Goal: Task Accomplishment & Management: Manage account settings

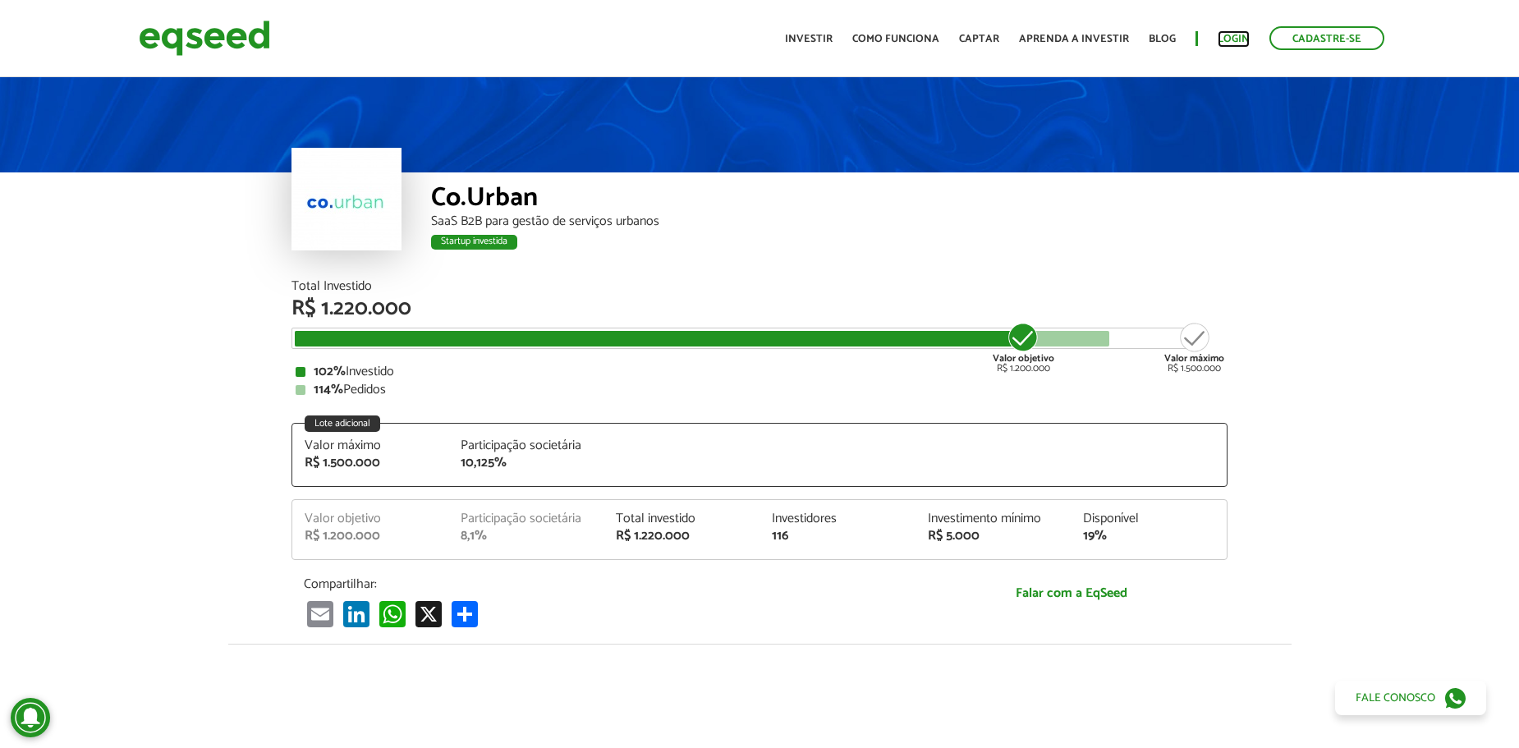
click at [1236, 34] on link "Login" at bounding box center [1233, 39] width 32 height 11
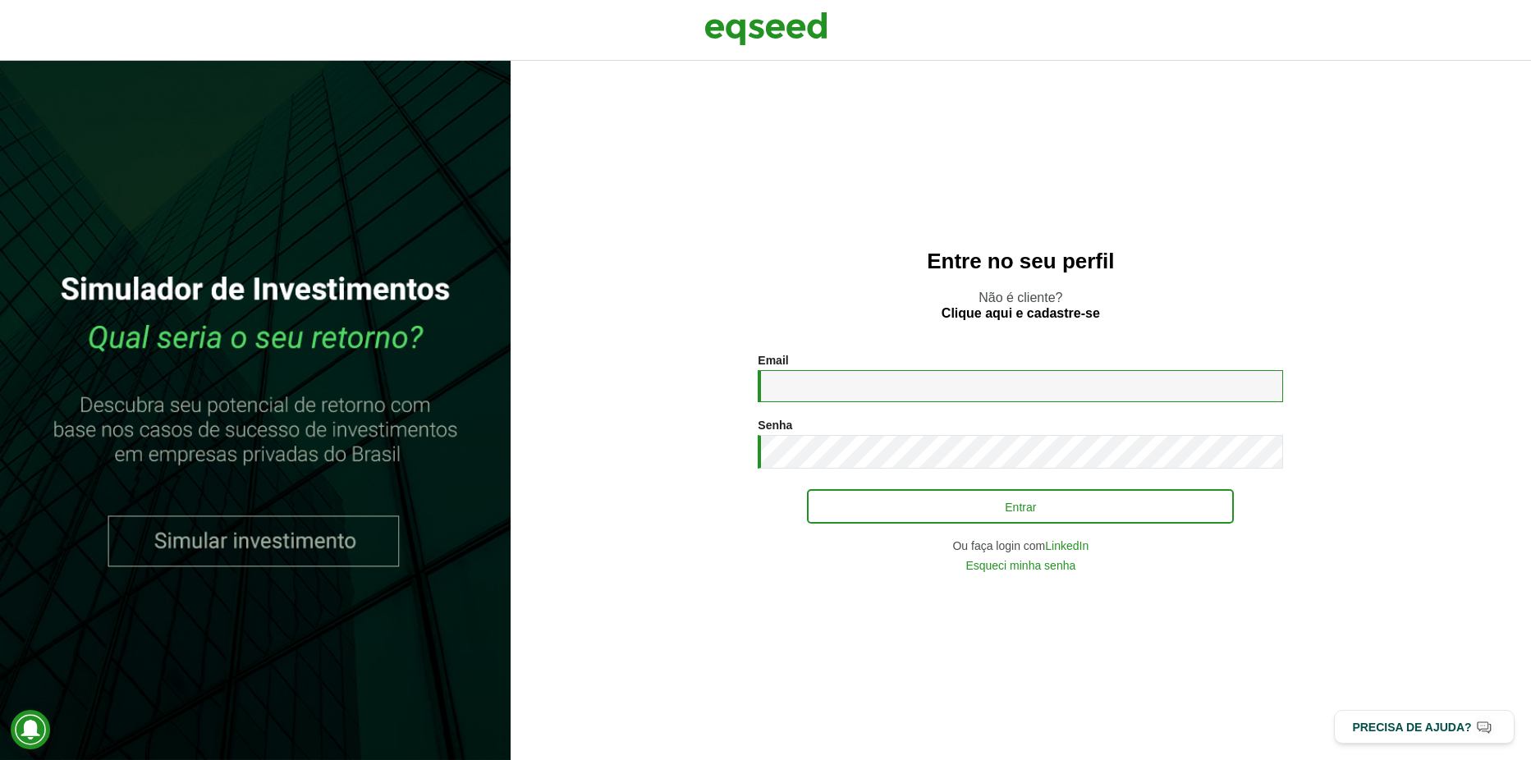
type input "**********"
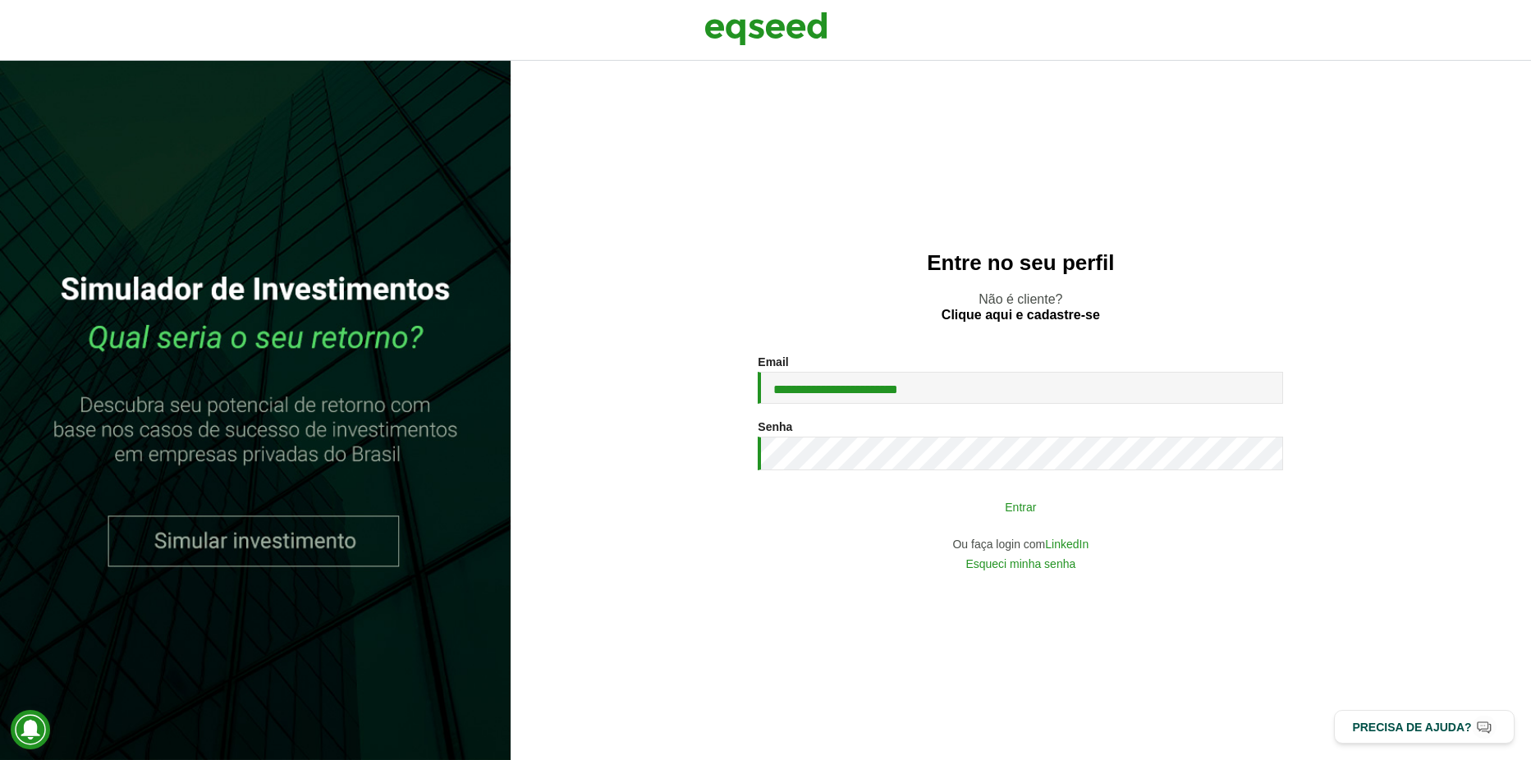
click at [1020, 513] on button "Entrar" at bounding box center [1020, 506] width 427 height 31
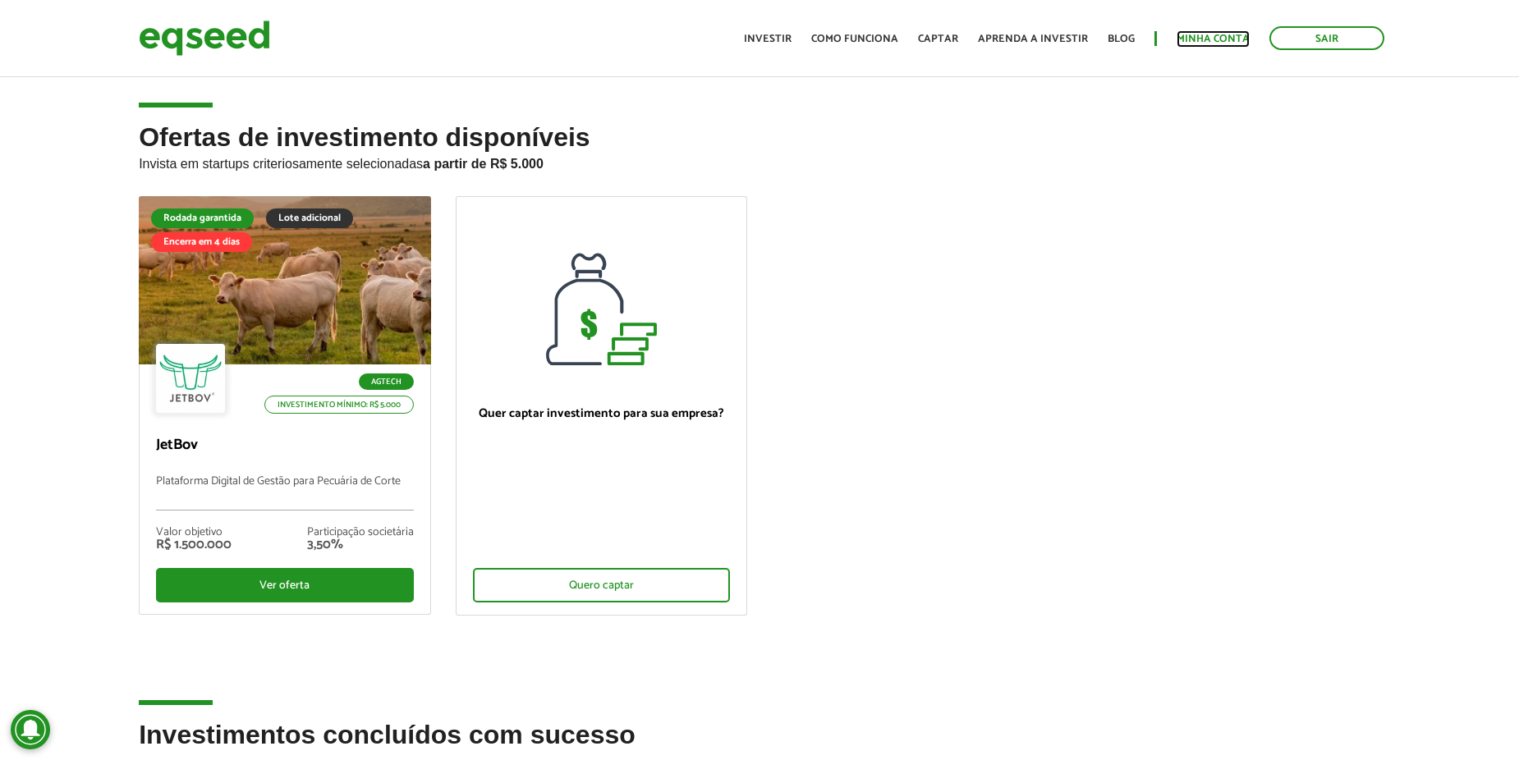
click at [1207, 36] on link "Minha conta" at bounding box center [1212, 39] width 73 height 11
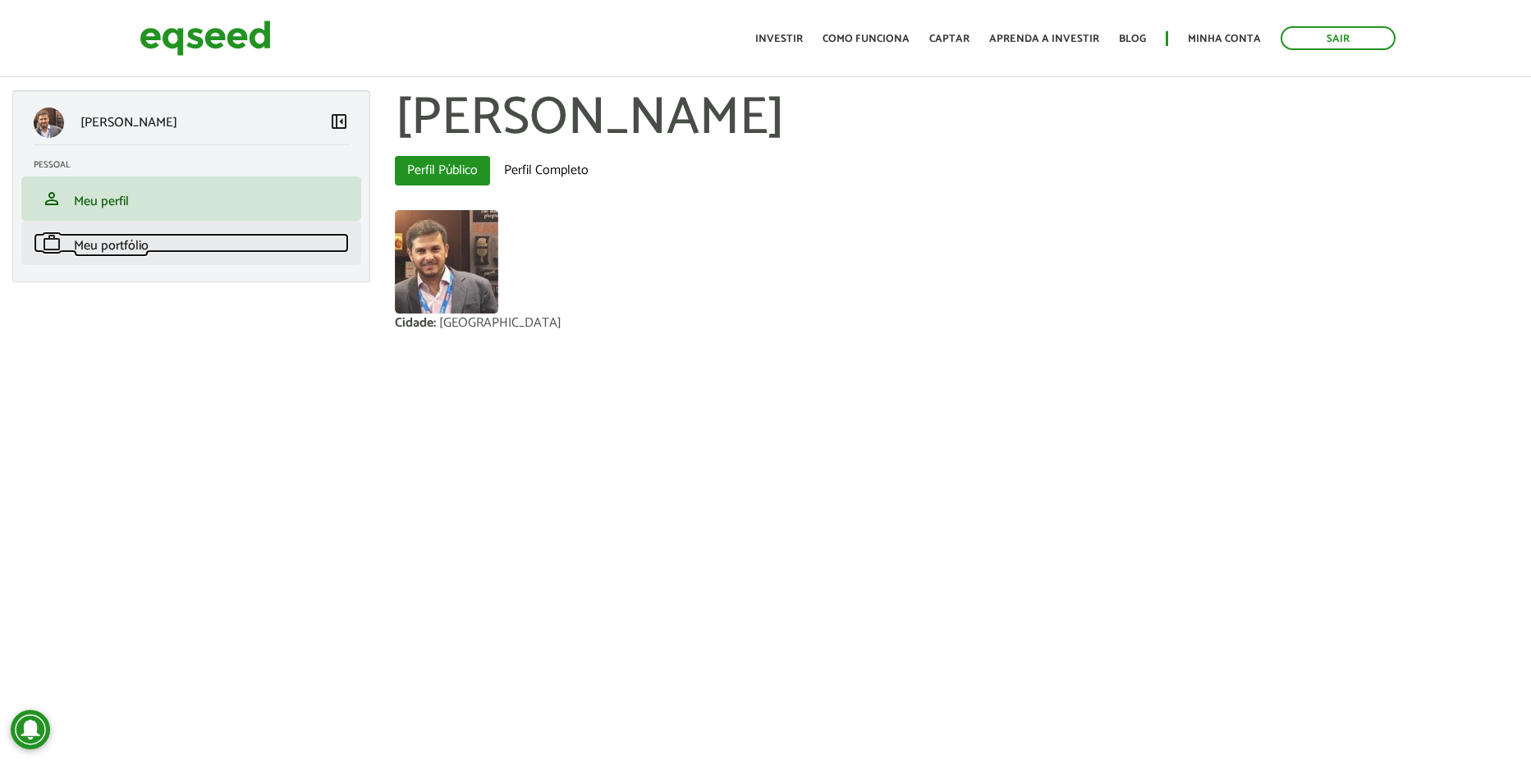
click at [105, 255] on span "Meu portfólio" at bounding box center [111, 246] width 75 height 22
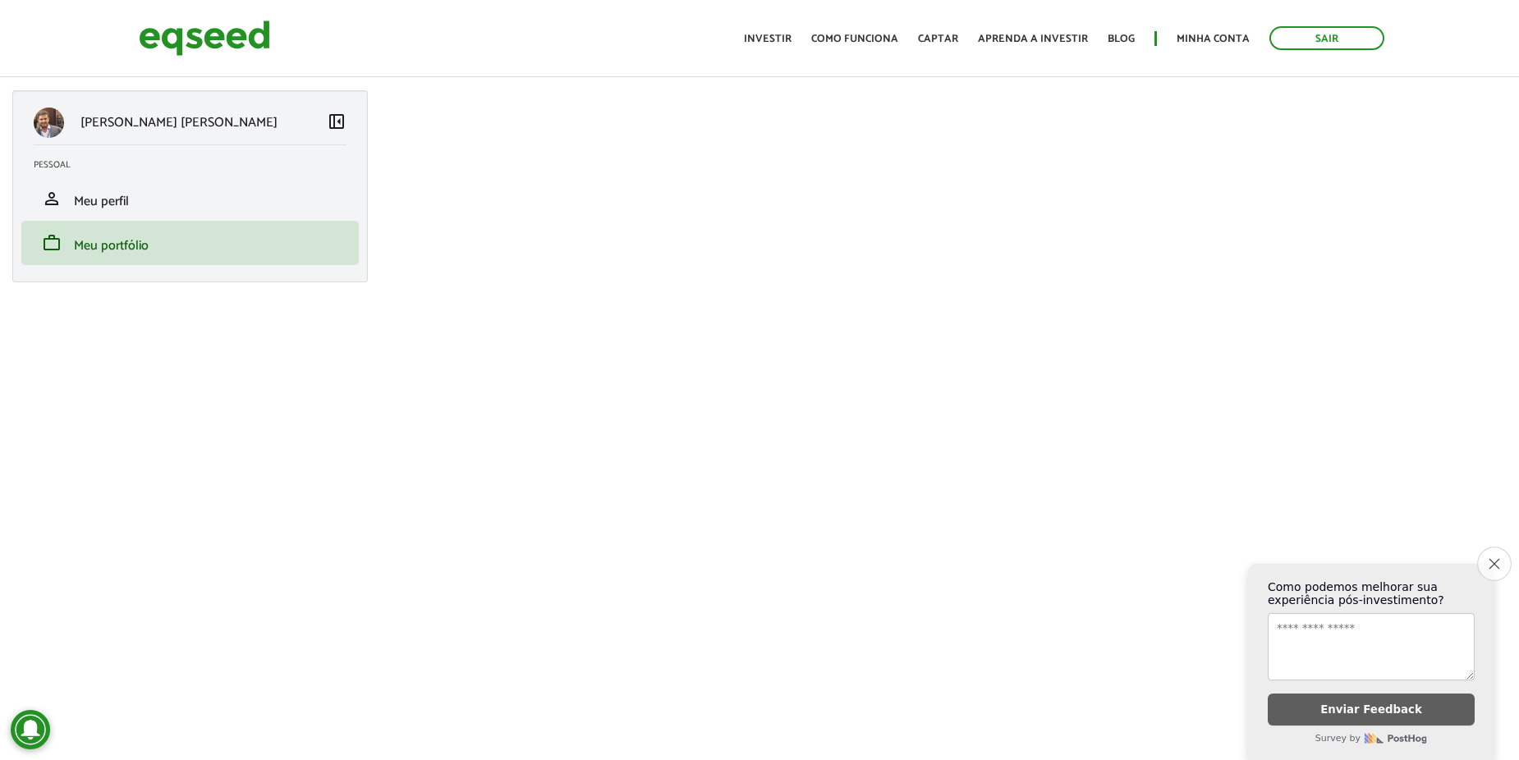
click at [1496, 558] on icon "Close survey" at bounding box center [1493, 563] width 11 height 11
